Goal: Browse casually

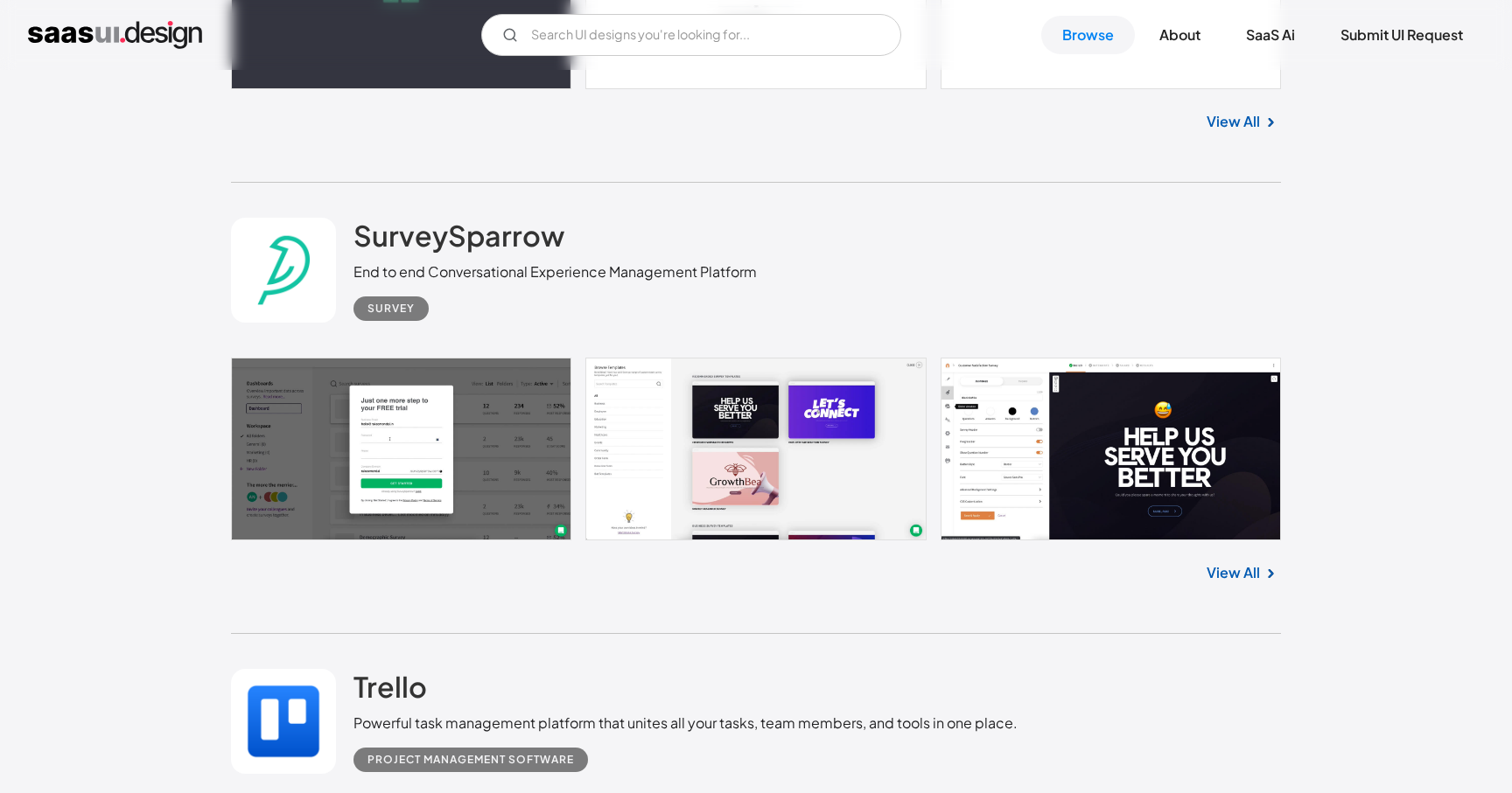
scroll to position [12871, 0]
click at [424, 252] on h2 "SurveySparrow" at bounding box center [458, 234] width 211 height 35
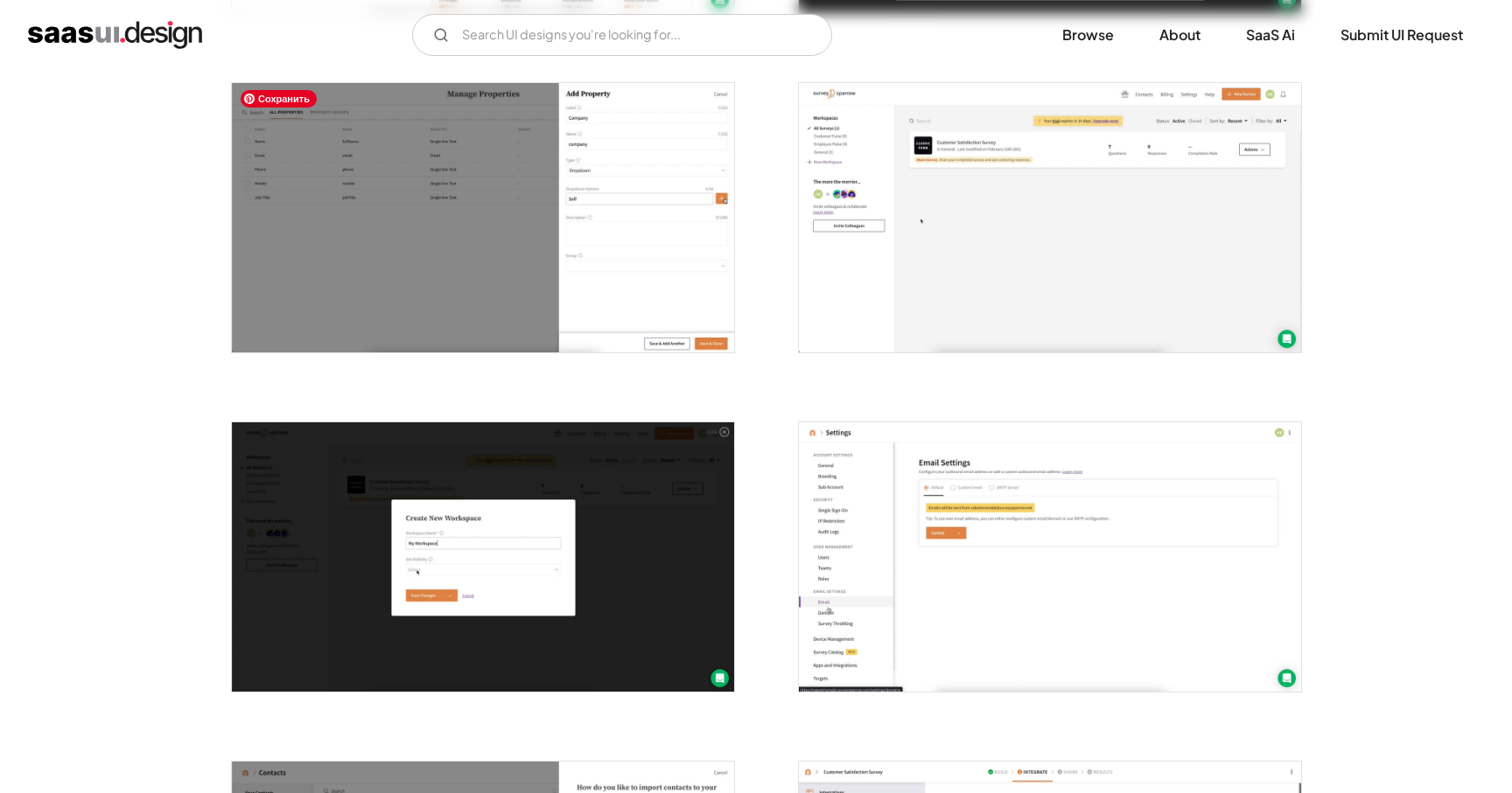
scroll to position [1691, 0]
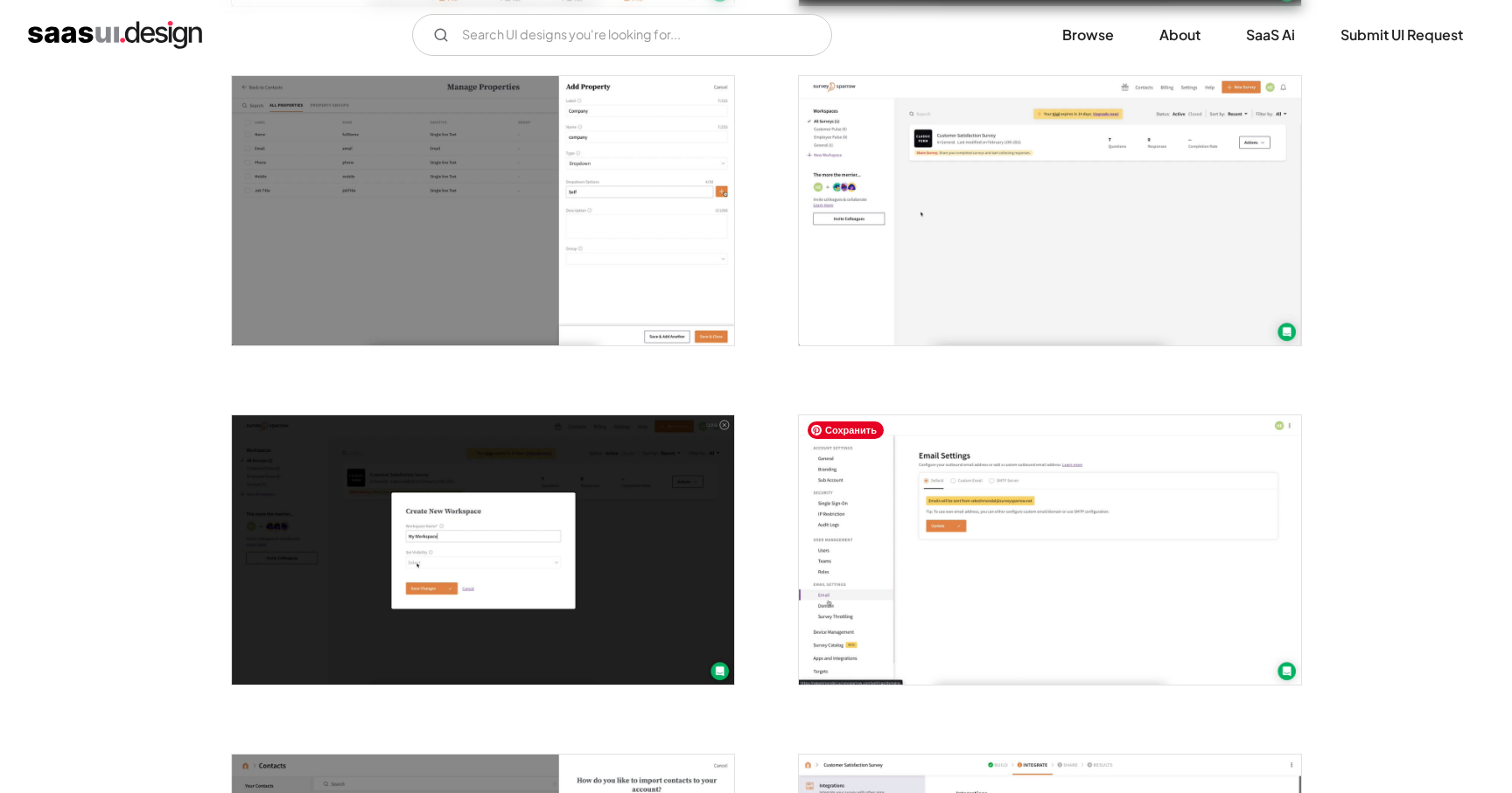
click at [874, 482] on img "open lightbox" at bounding box center [1050, 550] width 502 height 270
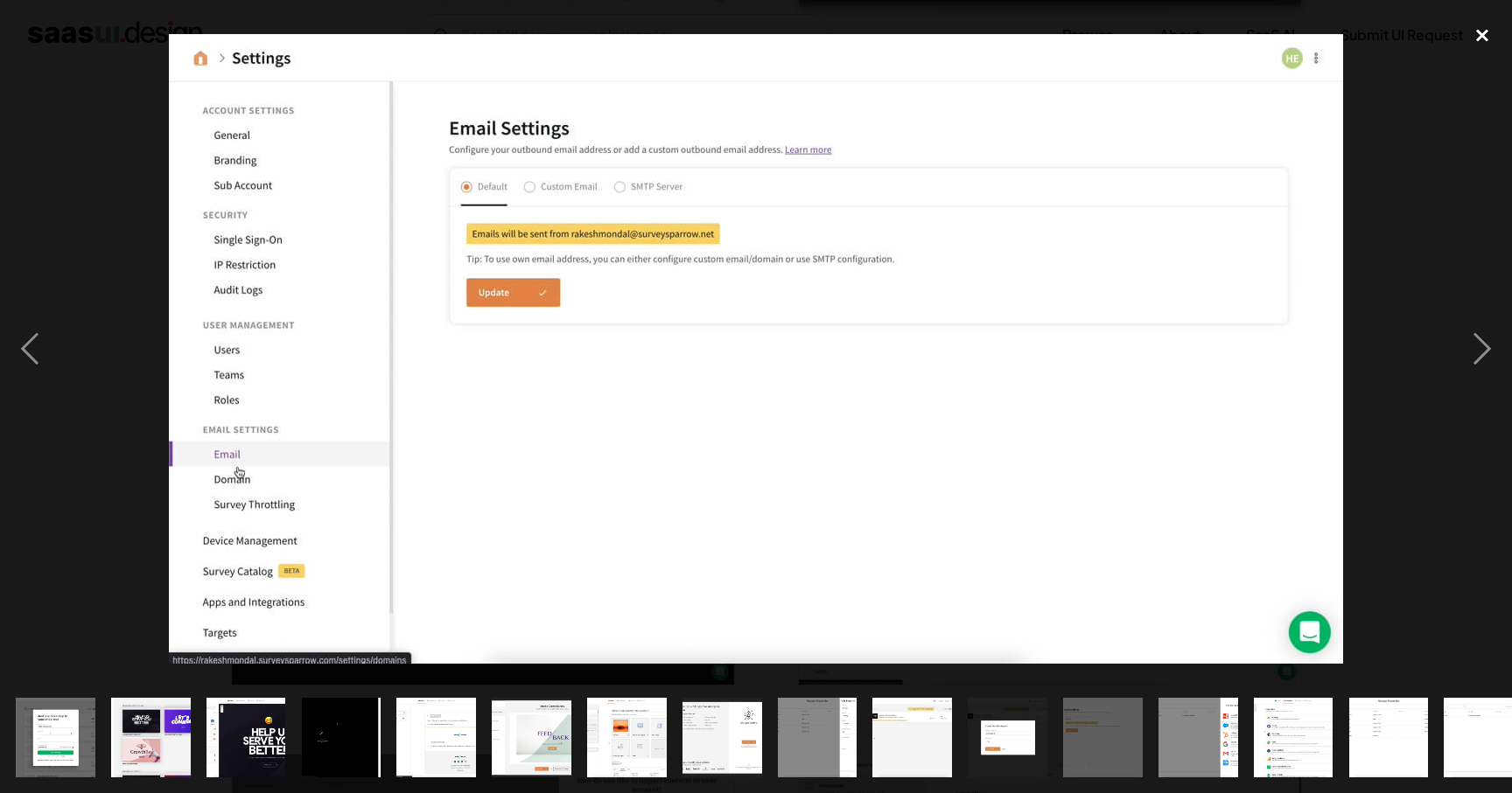
click at [1482, 33] on div "close lightbox" at bounding box center [1482, 34] width 59 height 38
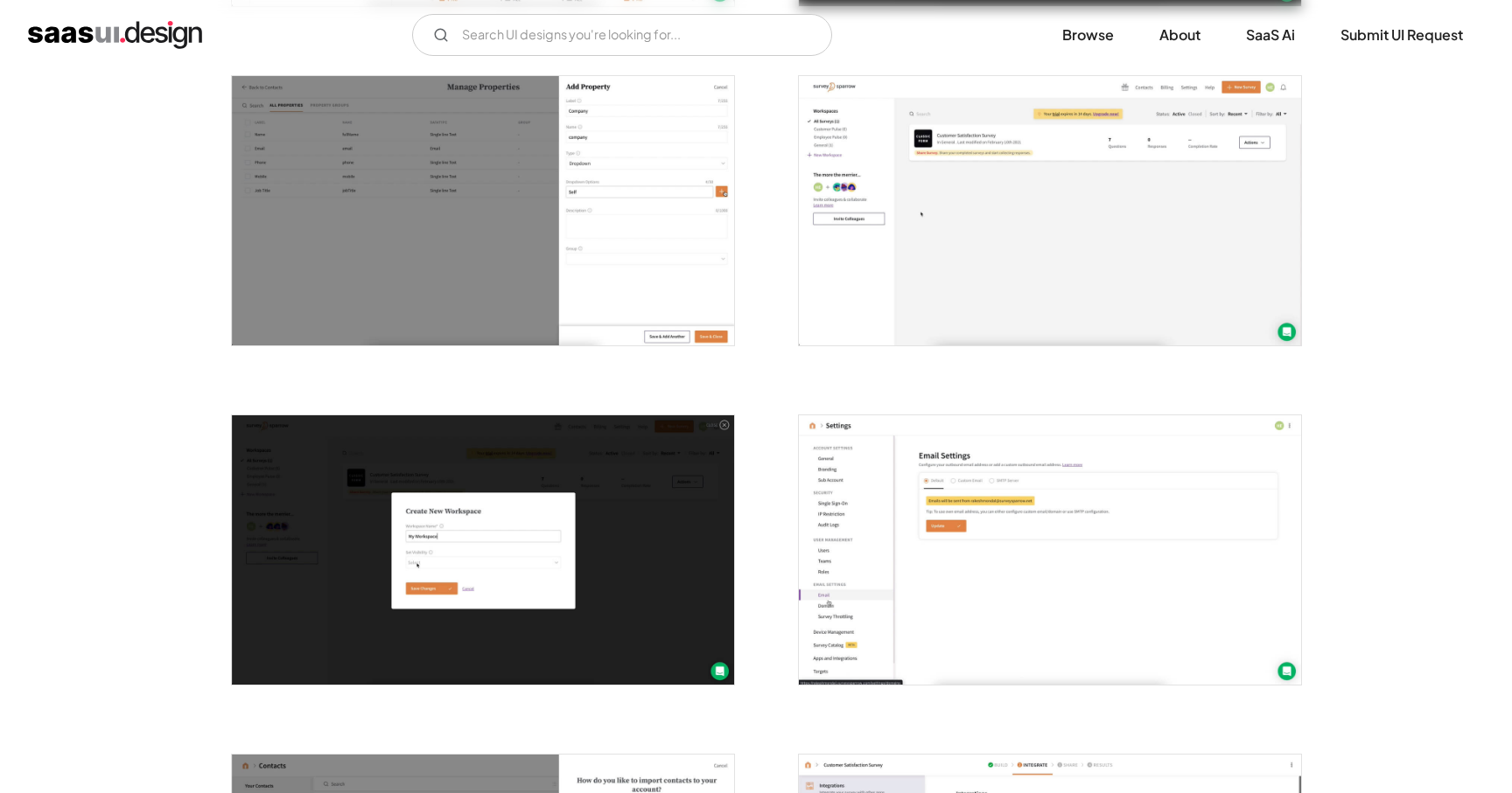
click at [53, 29] on img "home" at bounding box center [115, 34] width 174 height 28
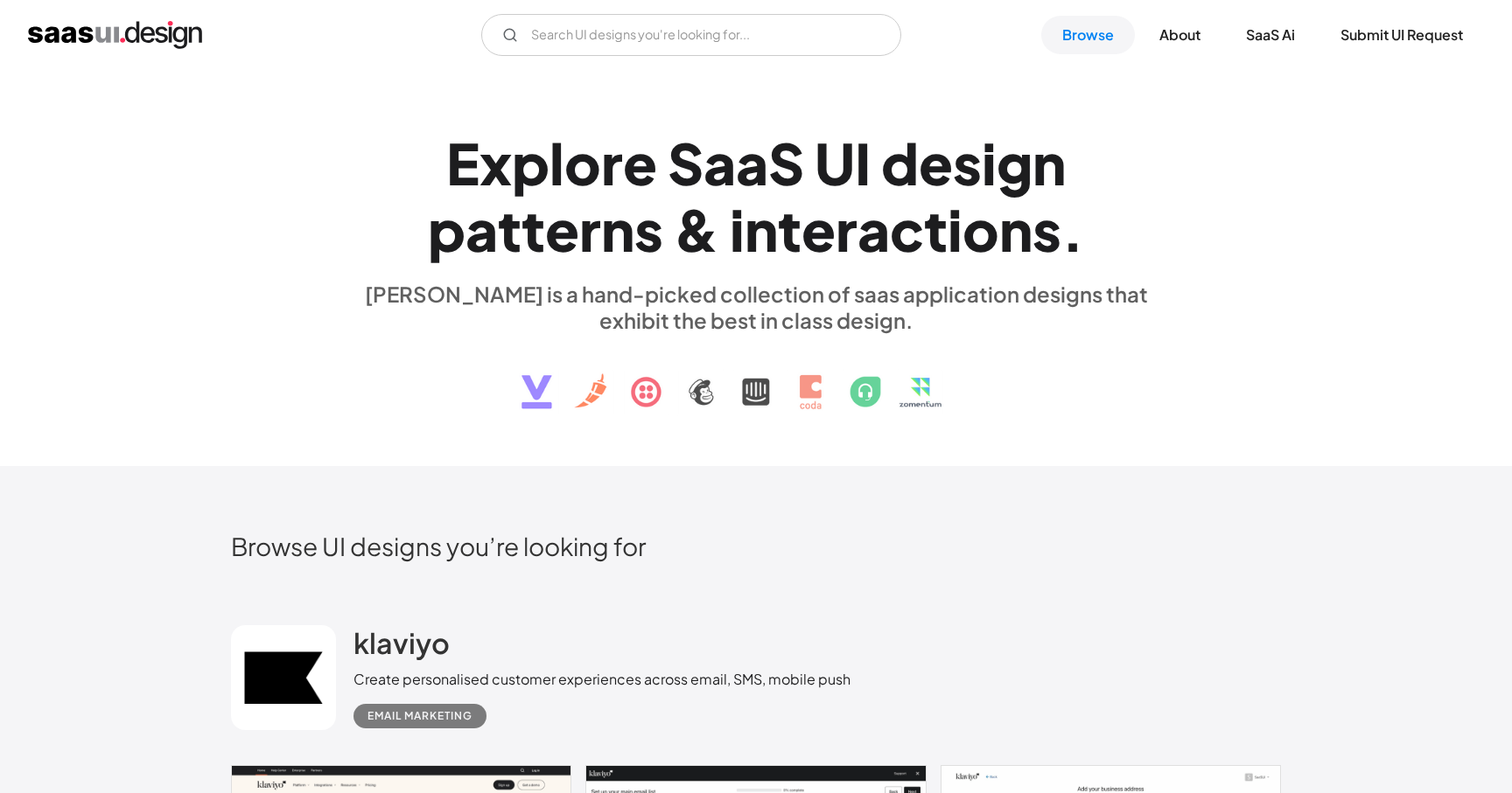
click at [967, 52] on div "V7 Labs Gen AI Application Design Best-in-class data labeling tool. GenAI Close…" at bounding box center [756, 35] width 1456 height 42
